Goal: Task Accomplishment & Management: Manage account settings

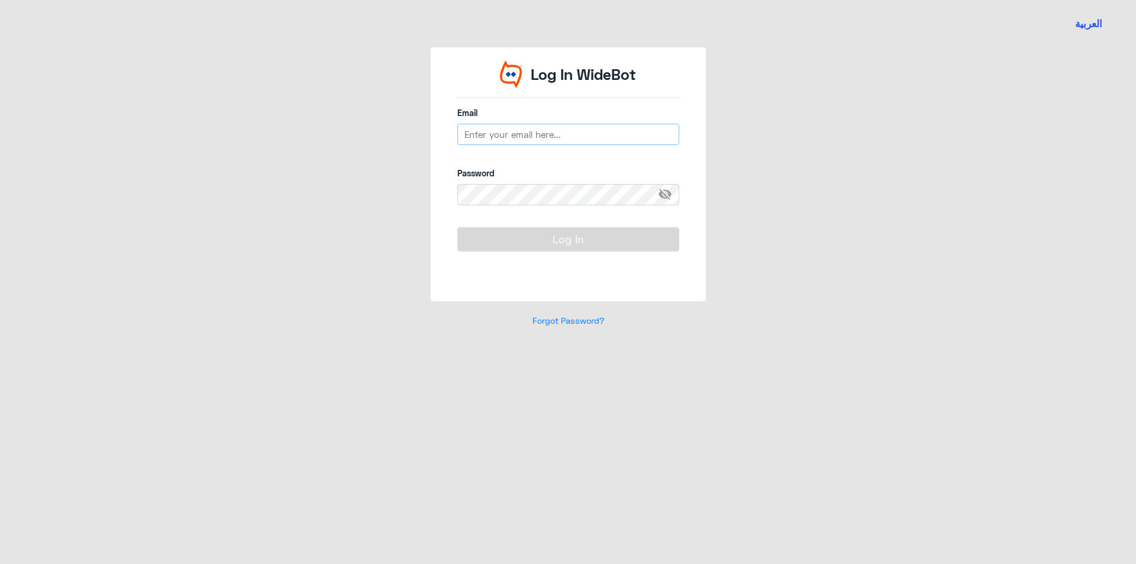
click at [520, 137] on input "email" at bounding box center [569, 134] width 222 height 21
paste input "[EMAIL_ADDRESS][DOMAIN_NAME]"
click at [421, 188] on div "Log In WideBot Email R_BinBakheet@Dallah-Hospital.comVVVV Password visibility_o…" at bounding box center [568, 194] width 675 height 294
click at [646, 134] on input "R_BinBakheet@Dallah-Hospital.comVVVVVVVVV" at bounding box center [569, 134] width 222 height 21
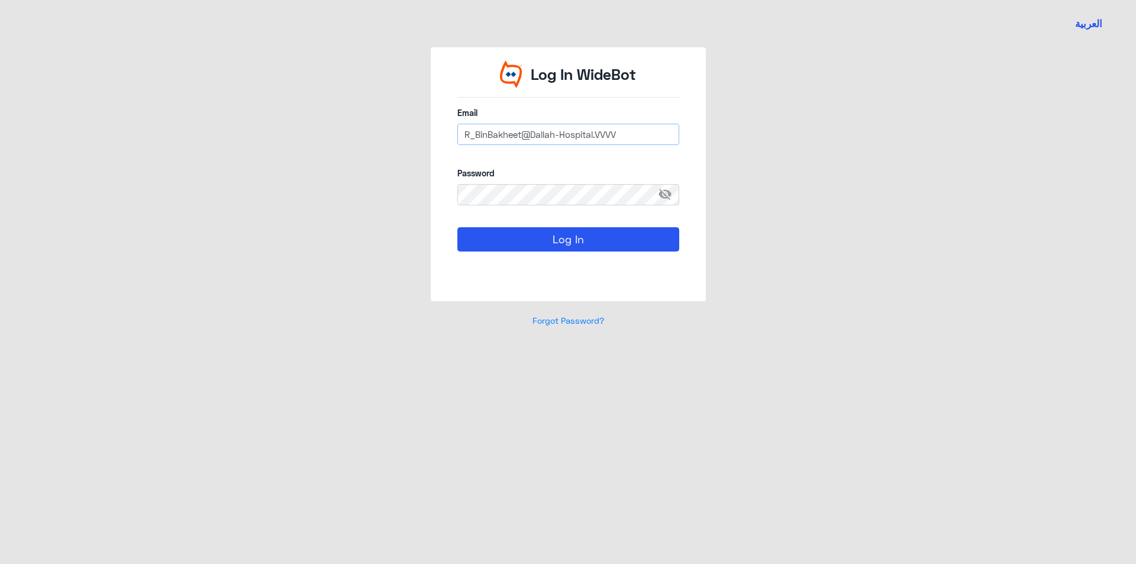
click at [646, 134] on input "R_BinBakheet@Dallah-Hospital.VVVV" at bounding box center [569, 134] width 222 height 21
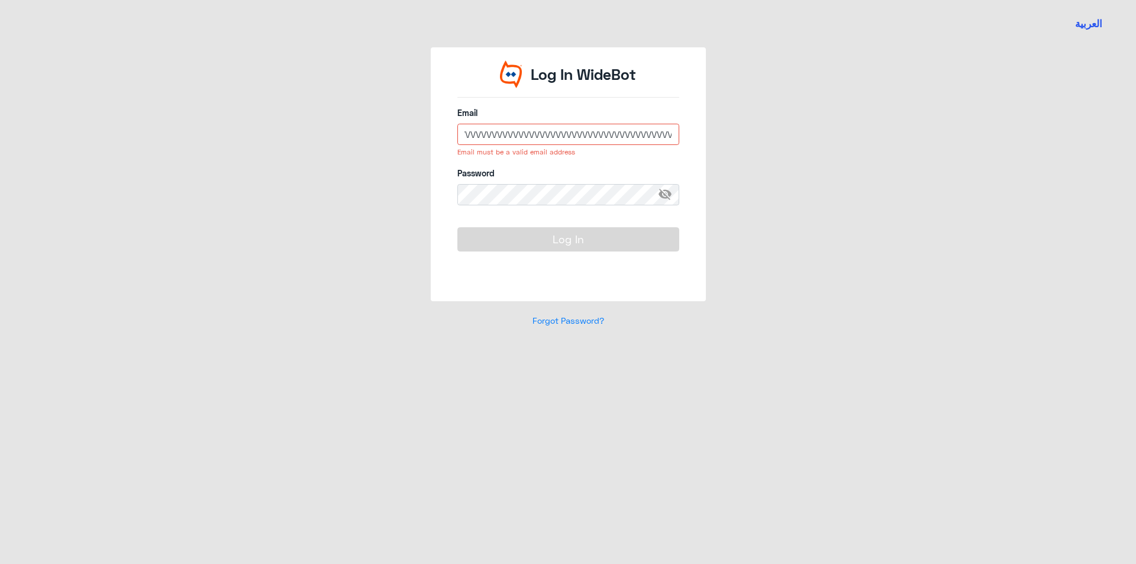
scroll to position [0, 865]
type input "R_BinBakheet@Dallah-Hospital.VVVVVVVVVVVVVVVVVVVVVVVVVVVVVVVVVVVVVVVVVVVVVVVVVV…"
click at [548, 138] on input "email" at bounding box center [569, 134] width 222 height 21
paste input "[MEDICAL_DATA] ACCU-CHEK INSTANT KIT(DEVICE),"
type input "[MEDICAL_DATA] ACCU-CHEK INSTANT KIT(DEVICE),"
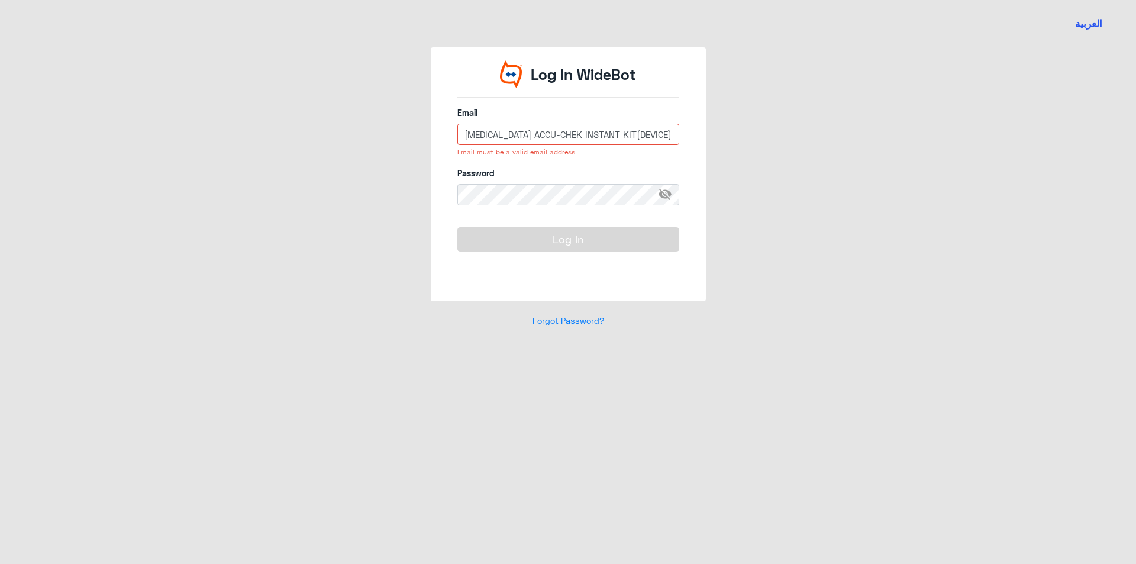
click at [580, 138] on input "[MEDICAL_DATA] ACCU-CHEK INSTANT KIT(DEVICE)," at bounding box center [569, 134] width 222 height 21
paste input "[EMAIL_ADDRESS][DOMAIN_NAME]"
type input "[EMAIL_ADDRESS][DOMAIN_NAME]"
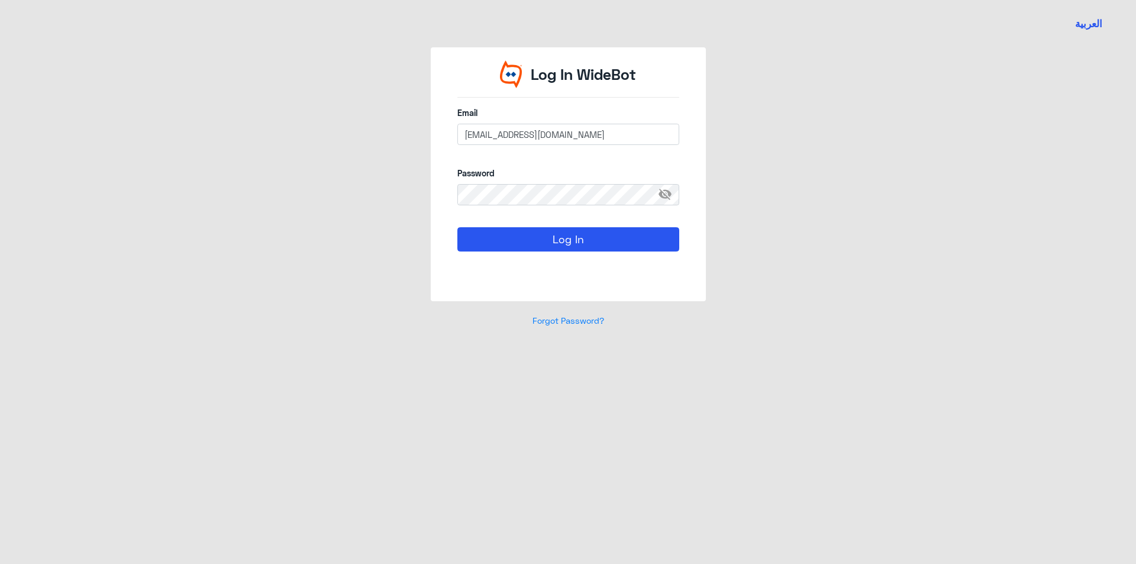
click at [678, 198] on span "visibility_off" at bounding box center [668, 194] width 21 height 21
click at [553, 236] on button "Log In" at bounding box center [569, 239] width 222 height 24
click at [542, 234] on button "Log In" at bounding box center [569, 239] width 222 height 24
click at [642, 138] on input "[EMAIL_ADDRESS][DOMAIN_NAME]" at bounding box center [569, 134] width 222 height 21
click at [464, 138] on input "[EMAIL_ADDRESS][DOMAIN_NAME]" at bounding box center [569, 134] width 222 height 21
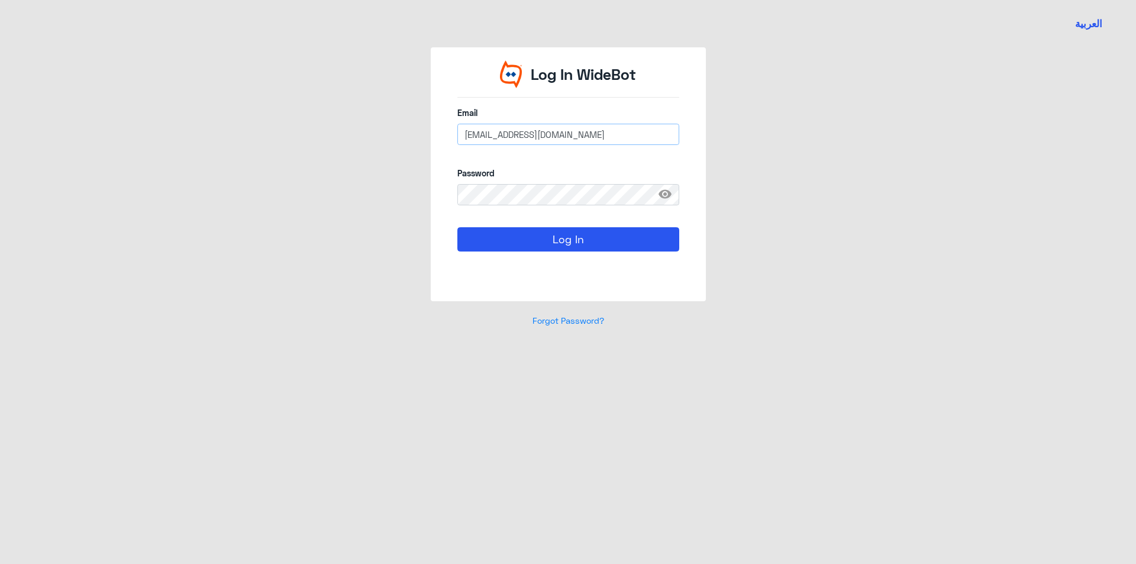
click at [632, 137] on input "[EMAIL_ADDRESS][DOMAIN_NAME]" at bounding box center [569, 134] width 222 height 21
click at [582, 230] on button "Log In" at bounding box center [569, 239] width 222 height 24
click at [666, 194] on span "visibility" at bounding box center [668, 194] width 21 height 21
click at [666, 194] on span "visibility_off" at bounding box center [668, 194] width 21 height 21
click at [559, 241] on button "Log In" at bounding box center [569, 239] width 222 height 24
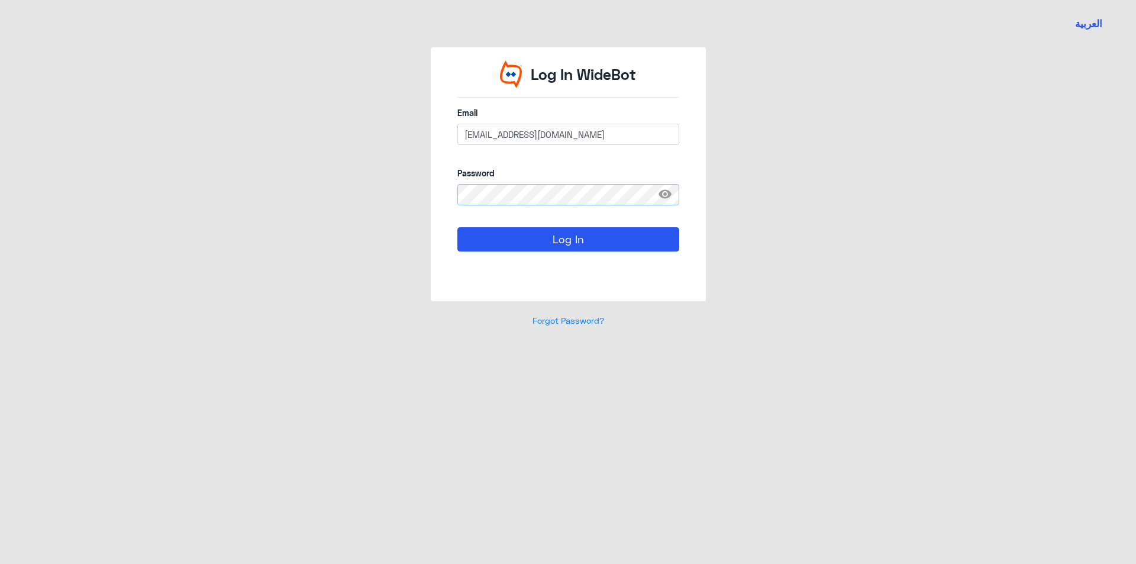
click at [458, 227] on button "Log In" at bounding box center [569, 239] width 222 height 24
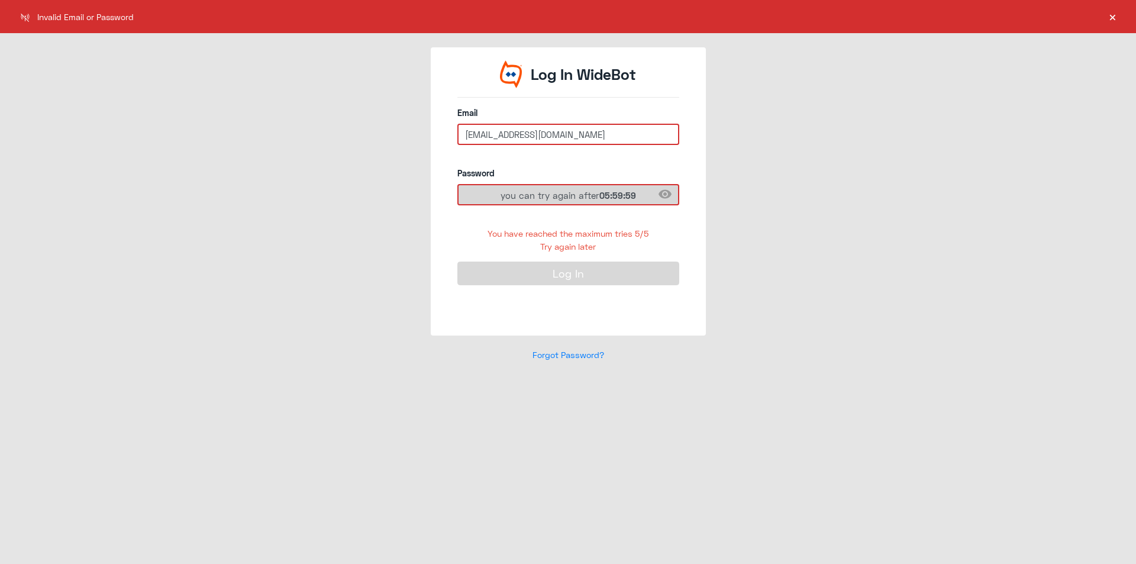
click at [634, 193] on span "05:59:59" at bounding box center [618, 195] width 37 height 11
drag, startPoint x: 607, startPoint y: 253, endPoint x: 600, endPoint y: 252, distance: 6.6
click at [607, 260] on form "Email [EMAIL_ADDRESS][DOMAIN_NAME] Password visibility you can try again after …" at bounding box center [569, 210] width 222 height 207
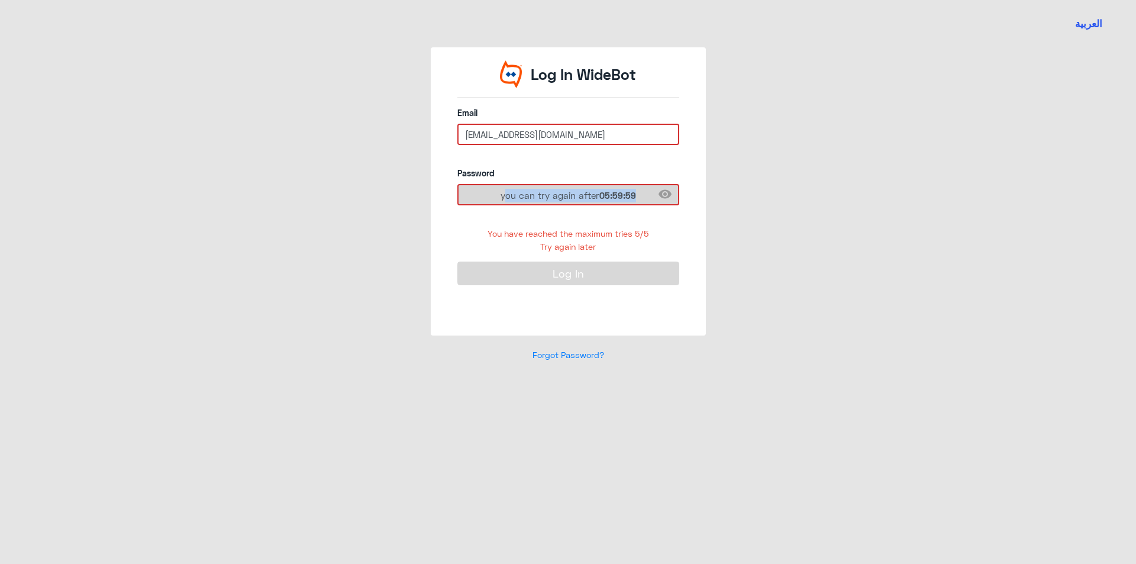
drag, startPoint x: 639, startPoint y: 195, endPoint x: 453, endPoint y: 192, distance: 186.5
click at [453, 192] on div "Log In WideBot Email [EMAIL_ADDRESS][DOMAIN_NAME] Password visibility you can t…" at bounding box center [568, 191] width 275 height 288
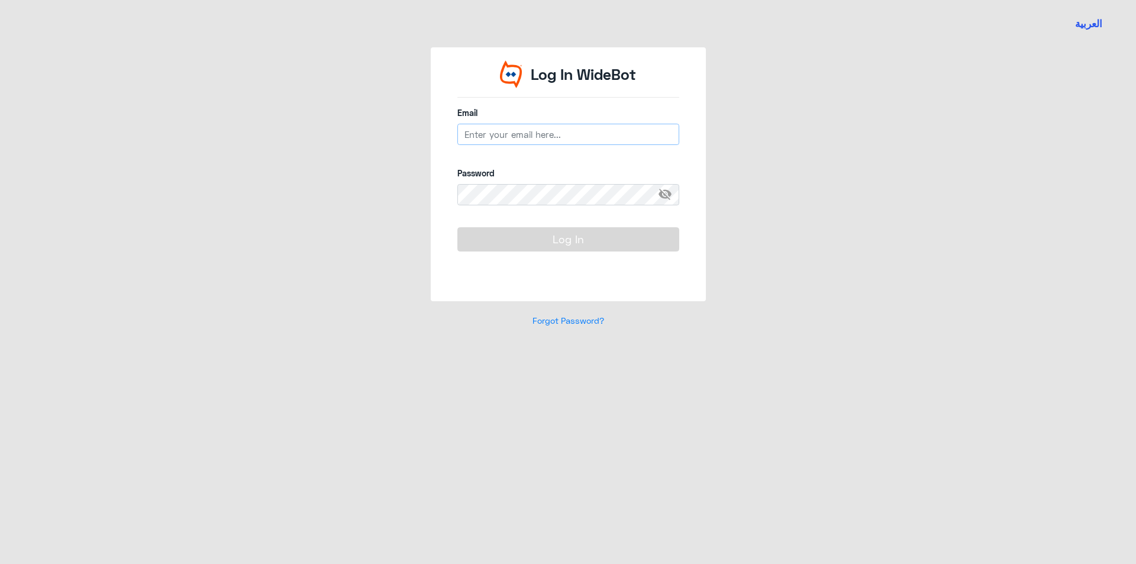
click at [513, 136] on input "email" at bounding box center [569, 134] width 222 height 21
paste input "[EMAIL_ADDRESS][DOMAIN_NAME]"
click at [466, 137] on input "[EMAIL_ADDRESS][DOMAIN_NAME]" at bounding box center [569, 134] width 222 height 21
type input "[EMAIL_ADDRESS][DOMAIN_NAME]"
click at [669, 197] on span "visibility_off" at bounding box center [668, 194] width 21 height 21
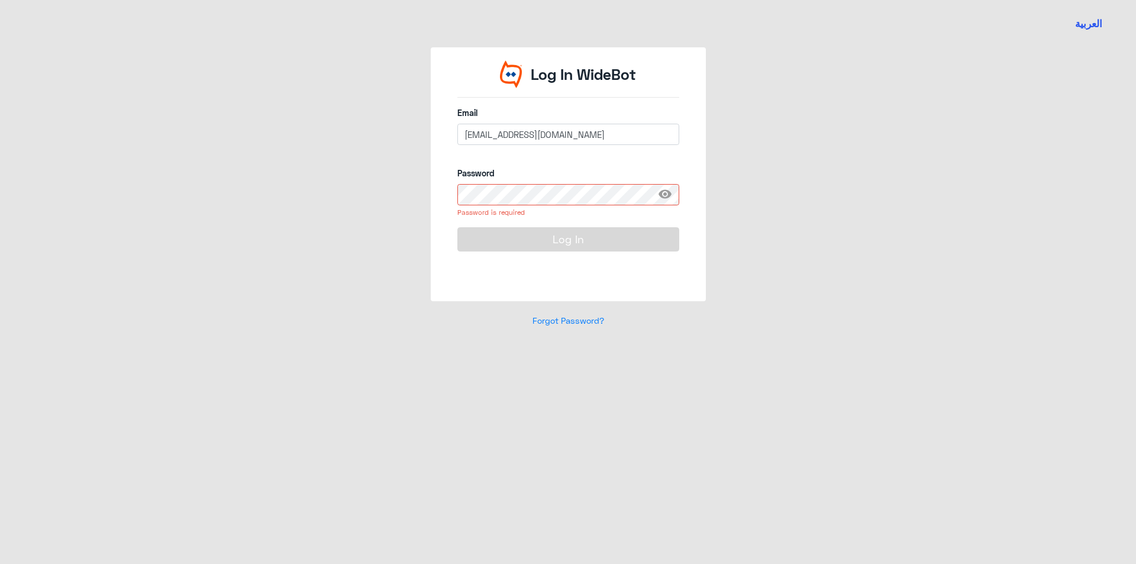
click at [669, 197] on span "visibility" at bounding box center [668, 194] width 21 height 21
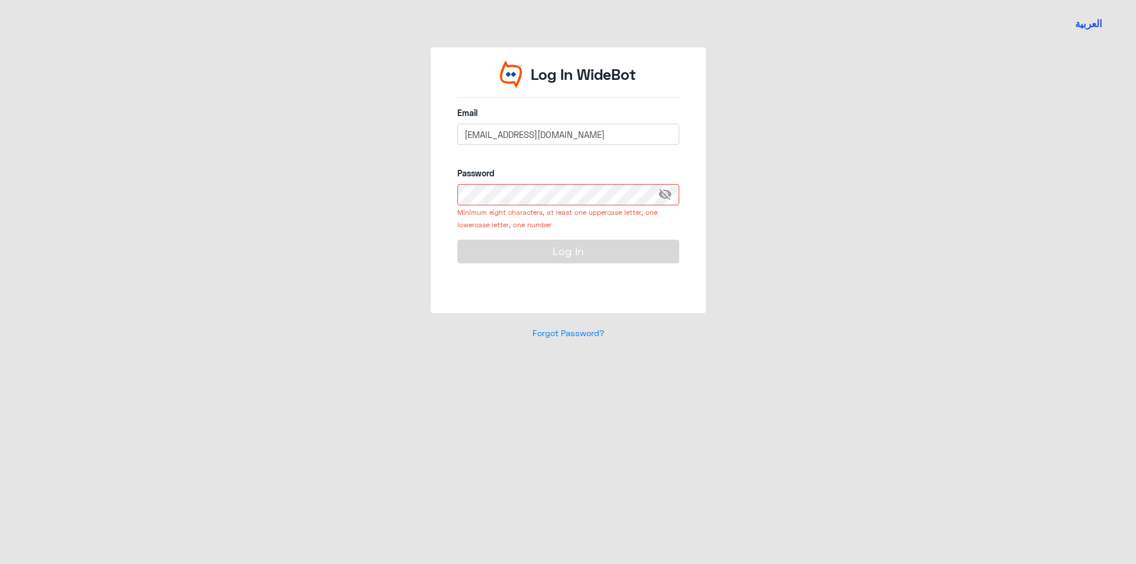
click at [671, 198] on span "visibility_off" at bounding box center [668, 194] width 21 height 21
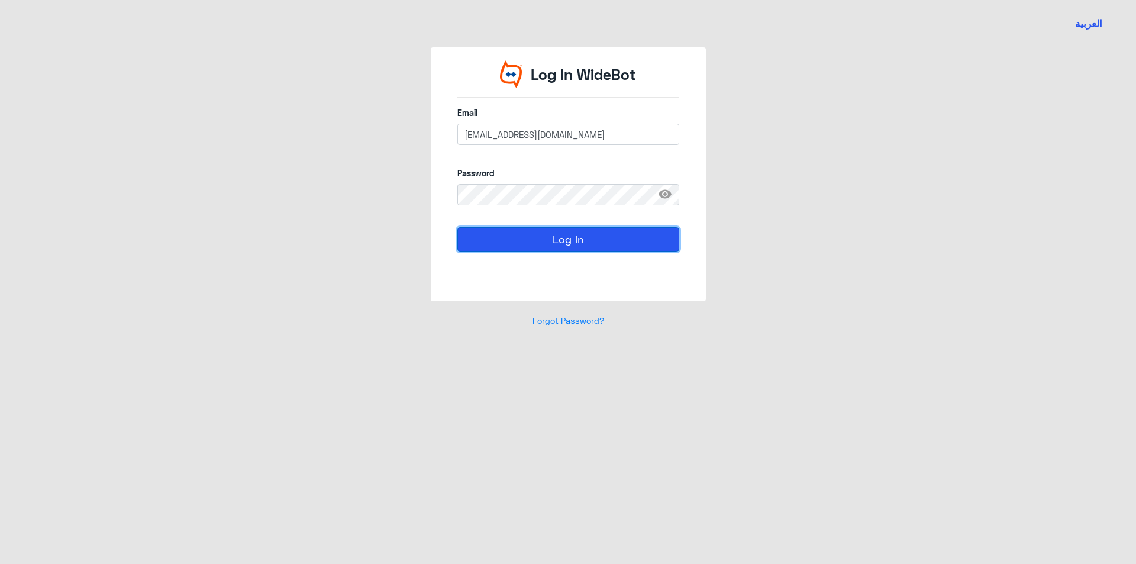
click at [550, 232] on button "Log In" at bounding box center [569, 239] width 222 height 24
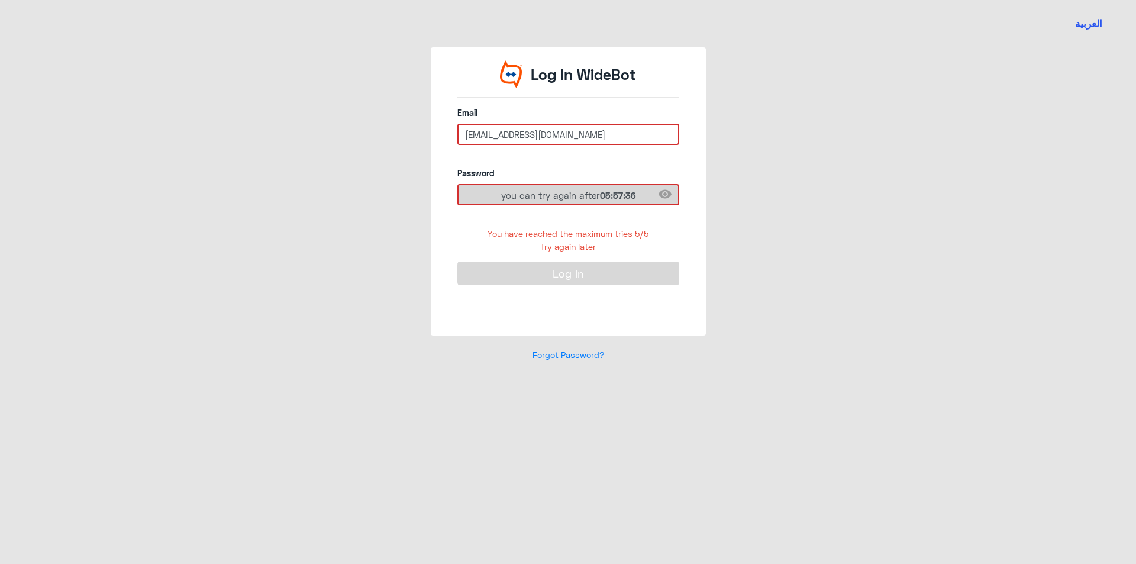
click at [641, 197] on div "you can try again after 05:57:36" at bounding box center [569, 194] width 222 height 21
click at [566, 276] on button "Log In" at bounding box center [569, 274] width 222 height 24
click at [650, 142] on input "[EMAIL_ADDRESS][DOMAIN_NAME]" at bounding box center [569, 134] width 222 height 21
drag, startPoint x: 486, startPoint y: 231, endPoint x: 638, endPoint y: 257, distance: 154.2
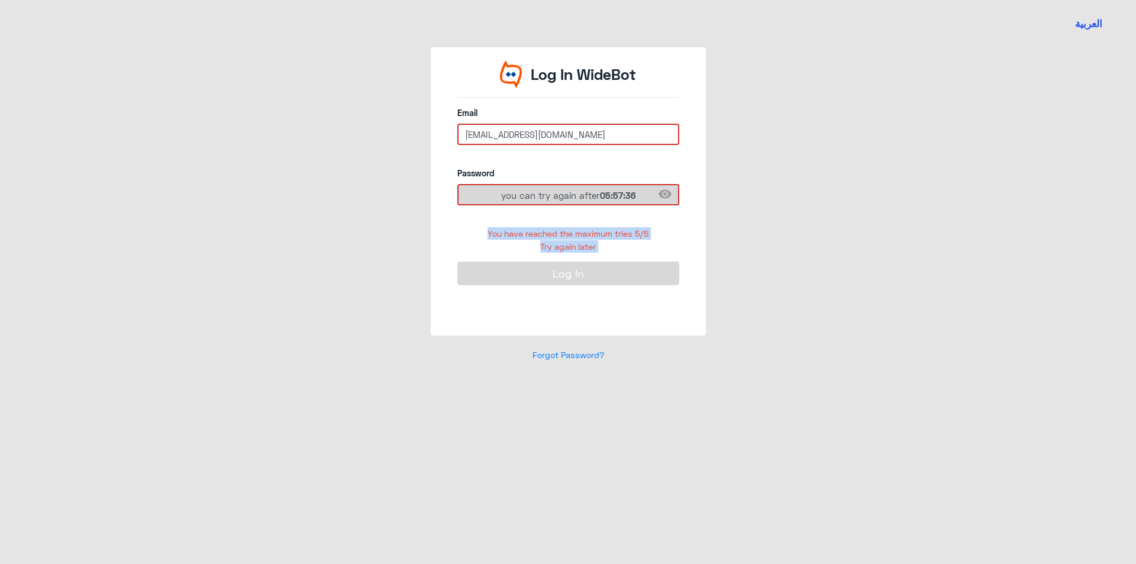
click at [635, 257] on form "Email [EMAIL_ADDRESS][DOMAIN_NAME] Password visibility you can try again after …" at bounding box center [569, 210] width 222 height 207
copy form "You have reached the maximum tries 5/5 Try again later Log In"
